Goal: Task Accomplishment & Management: Manage account settings

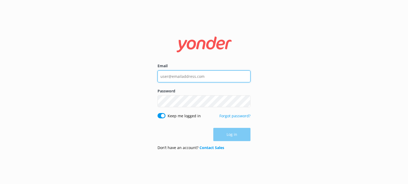
type input "reservations2@therarotongan.com"
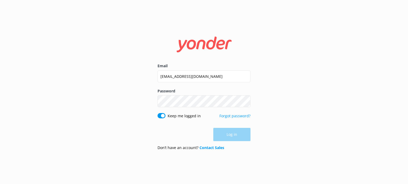
click at [229, 135] on div "Log in" at bounding box center [203, 134] width 93 height 13
click at [229, 135] on button "Log in" at bounding box center [231, 134] width 37 height 13
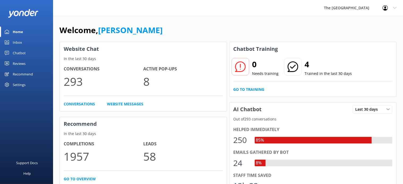
click at [22, 38] on link "Inbox" at bounding box center [26, 42] width 53 height 11
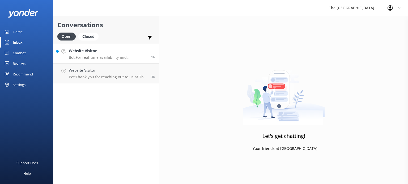
click at [86, 55] on div "Website Visitor Bot: For real-time availability and accommodation bookings, ple…" at bounding box center [108, 53] width 78 height 11
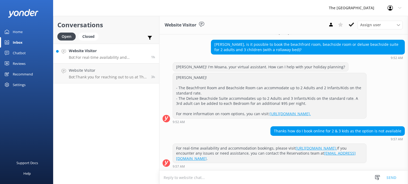
scroll to position [13, 0]
